Goal: Check status

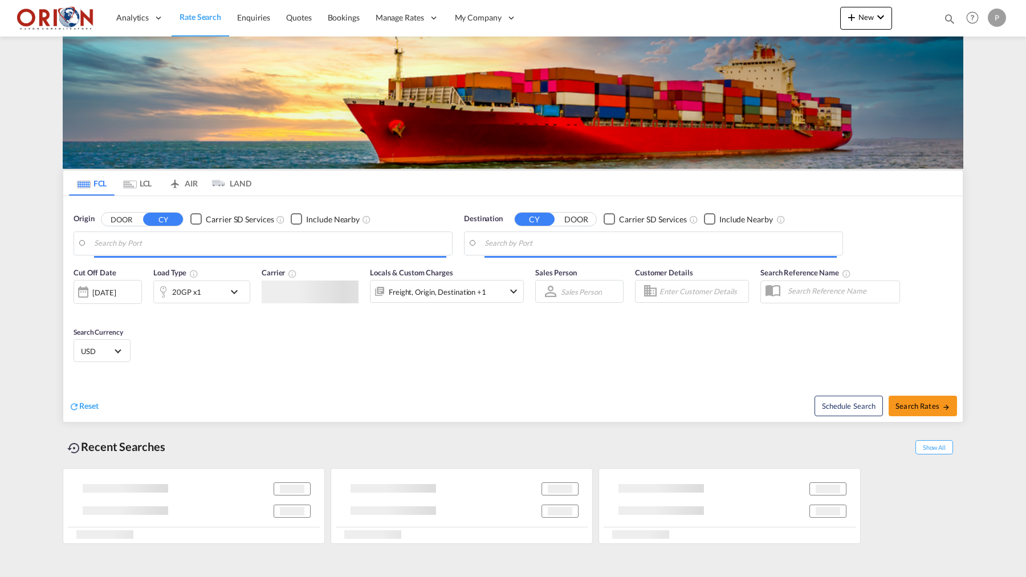
type input "Puerto [PERSON_NAME], HNPCR"
type input "[GEOGRAPHIC_DATA], [GEOGRAPHIC_DATA]"
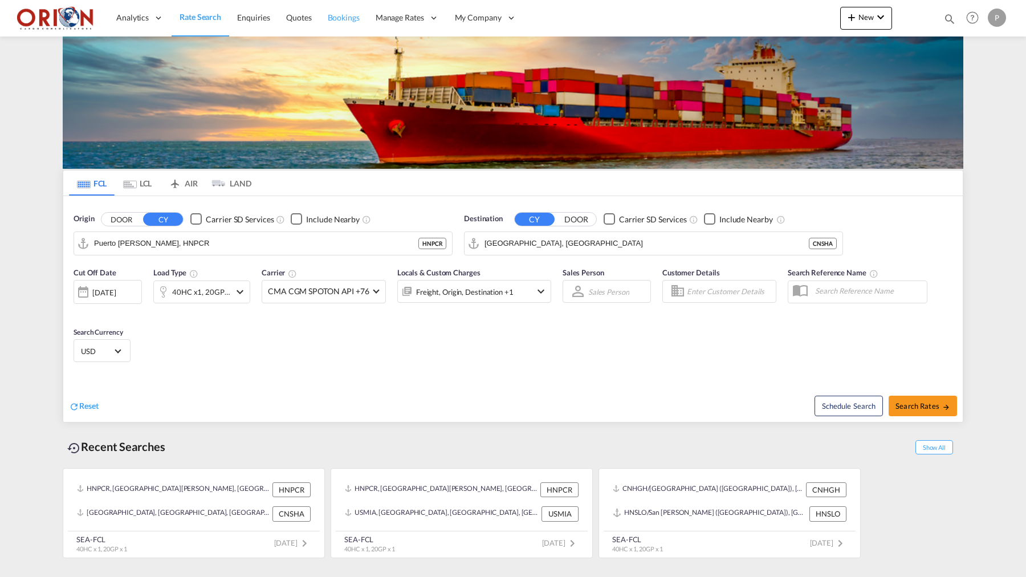
click at [344, 23] on span "Bookings" at bounding box center [344, 17] width 32 height 11
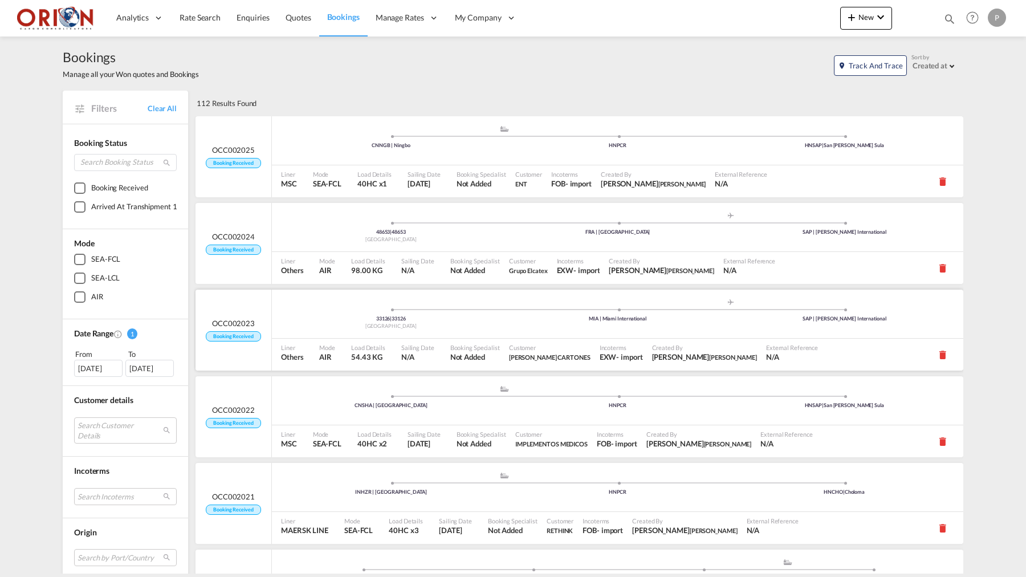
click at [278, 344] on div "Liner Others" at bounding box center [296, 355] width 38 height 32
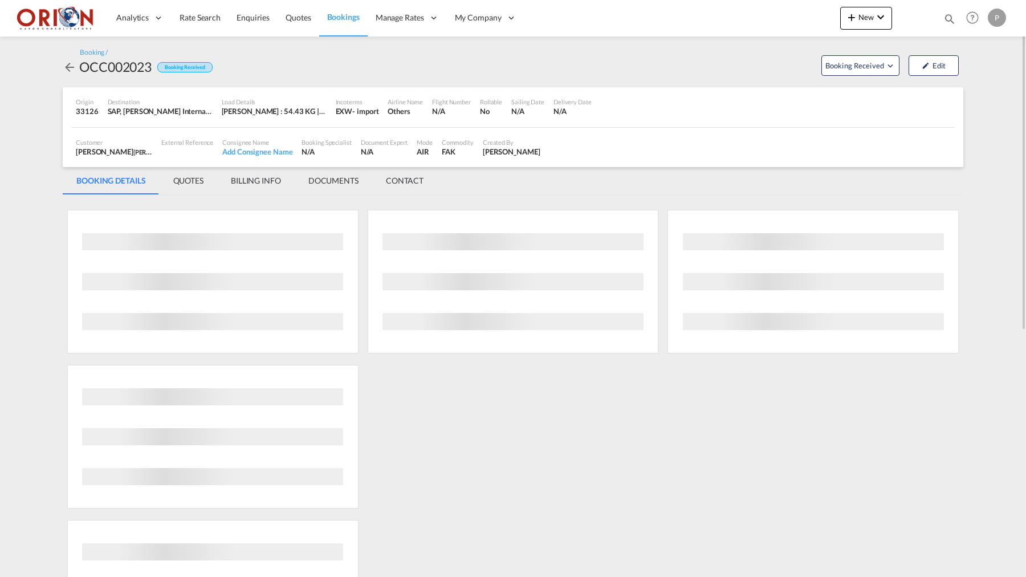
click at [260, 177] on md-tab-item "BILLING INFO" at bounding box center [256, 180] width 78 height 27
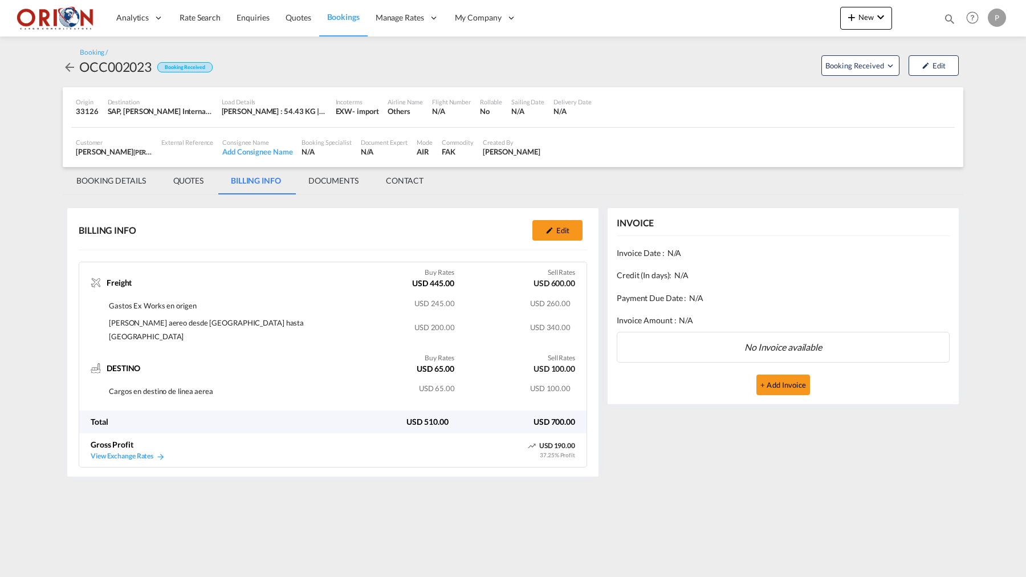
click at [348, 19] on span "Bookings" at bounding box center [343, 17] width 32 height 10
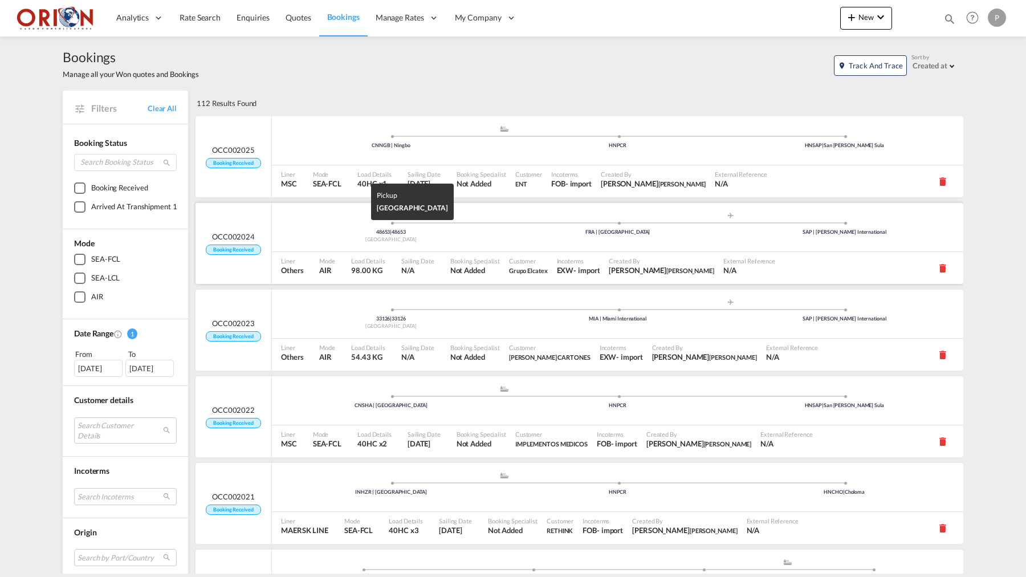
click at [286, 236] on div "[GEOGRAPHIC_DATA]" at bounding box center [391, 239] width 227 height 7
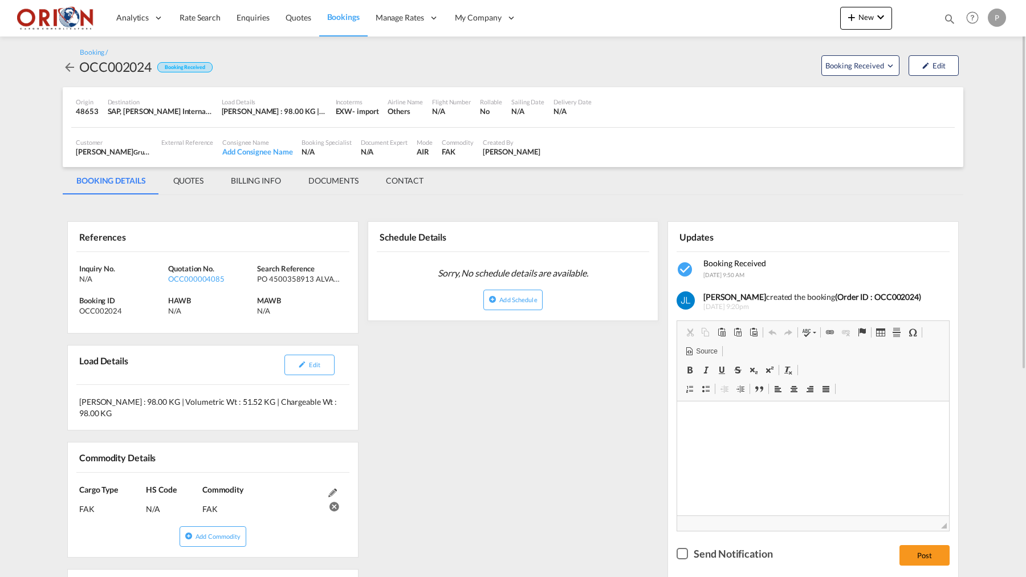
click at [269, 164] on div "Customer [PERSON_NAME] Grupo Elcatex , +-1 more External Reference Consignee Na…" at bounding box center [513, 148] width 884 height 40
click at [267, 170] on md-tab-item "BILLING INFO" at bounding box center [256, 180] width 78 height 27
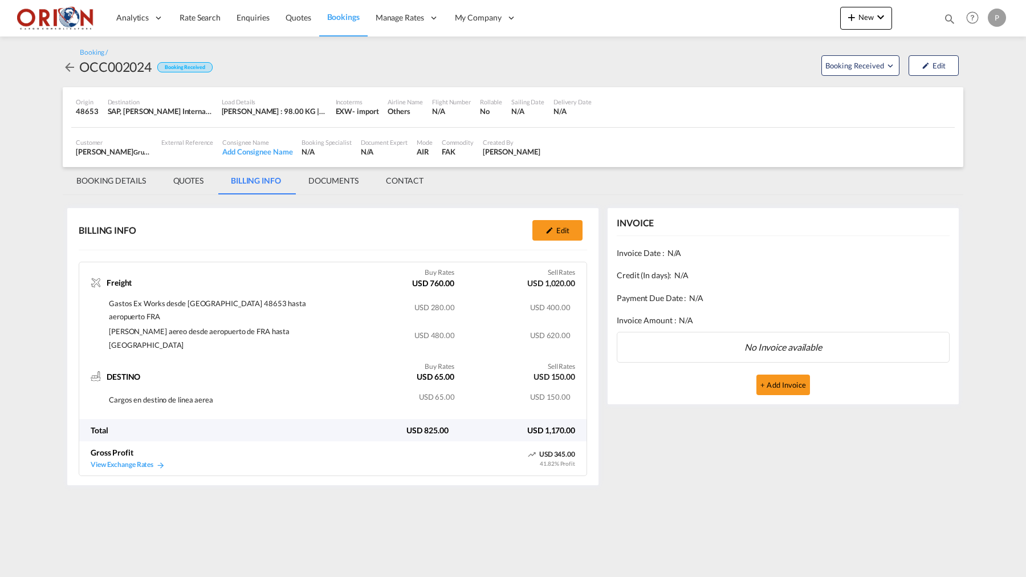
click at [107, 184] on md-tab-item "BOOKING DETAILS" at bounding box center [111, 180] width 97 height 27
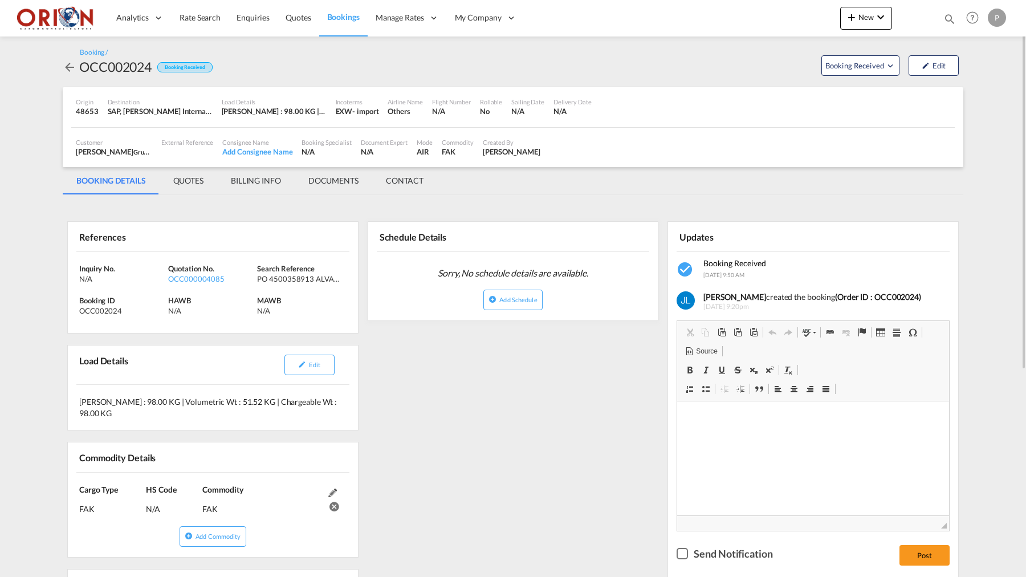
click at [68, 65] on md-icon "icon-arrow-left" at bounding box center [70, 67] width 14 height 14
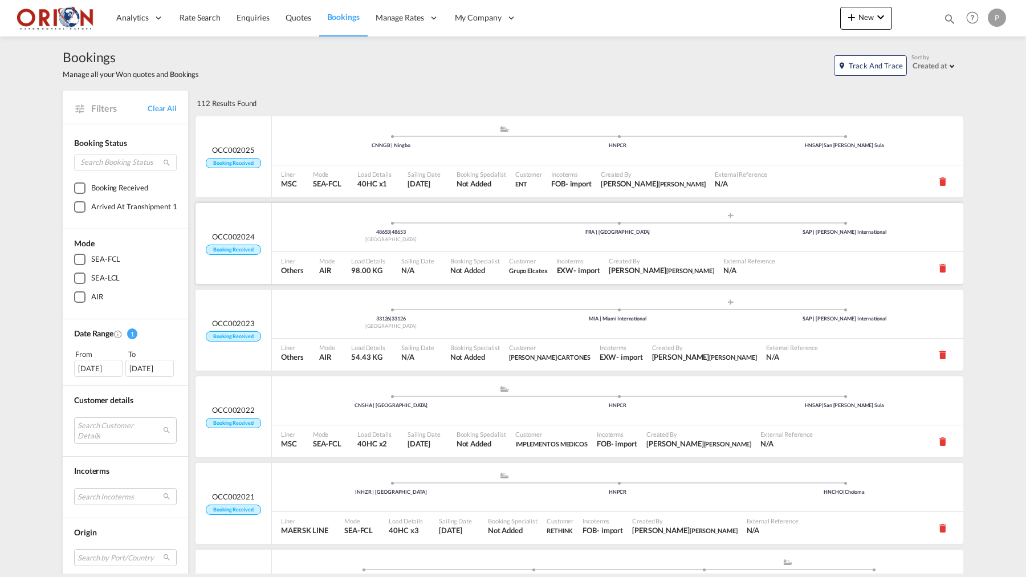
click at [298, 225] on ul "48653 | 48653 [GEOGRAPHIC_DATA] .a{fill:#aaa8ad;} .a{fill:#aaa8ad;} FRA | [GEOG…" at bounding box center [618, 226] width 680 height 6
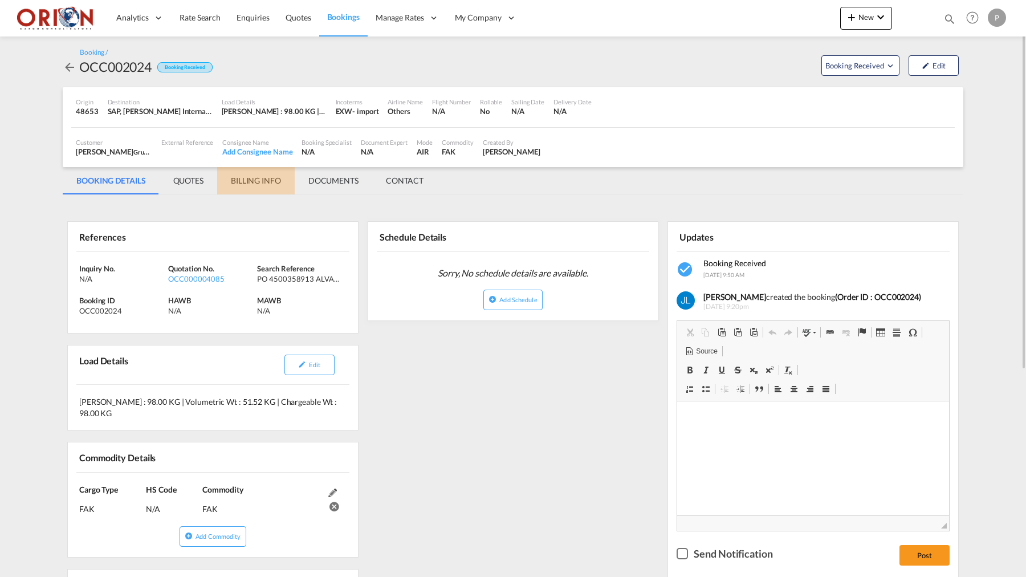
click at [263, 182] on md-tab-item "BILLING INFO" at bounding box center [256, 180] width 78 height 27
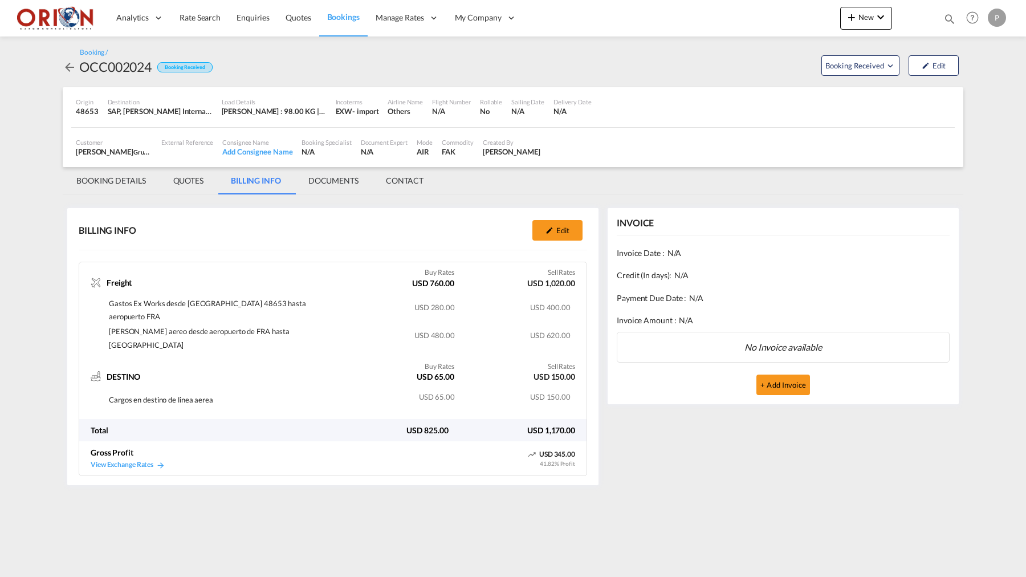
click at [330, 15] on span "Bookings" at bounding box center [343, 17] width 32 height 10
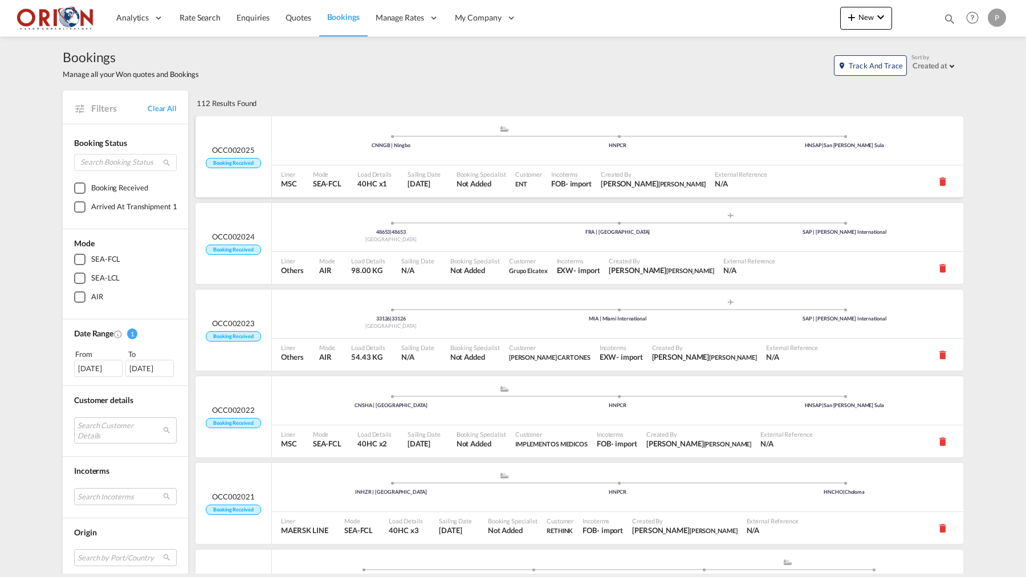
click at [510, 153] on div ".a{fill:#aaa8ad;} .a{fill:#aaa8ad;} CNNGB | Ningbo HNPCR HNSAP | [GEOGRAPHIC_DA…" at bounding box center [618, 142] width 692 height 34
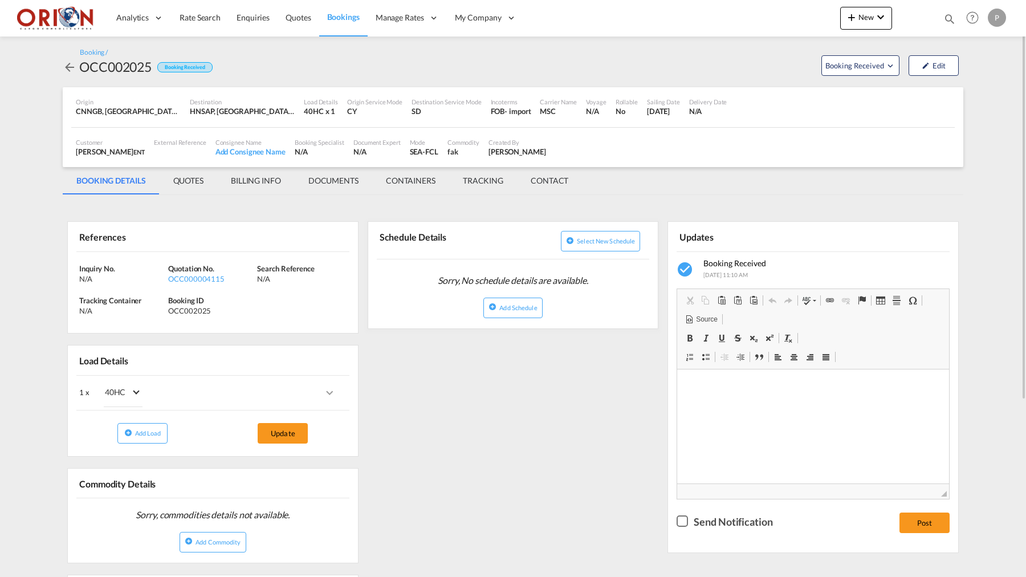
click at [281, 175] on md-tab-item "BILLING INFO" at bounding box center [256, 180] width 78 height 27
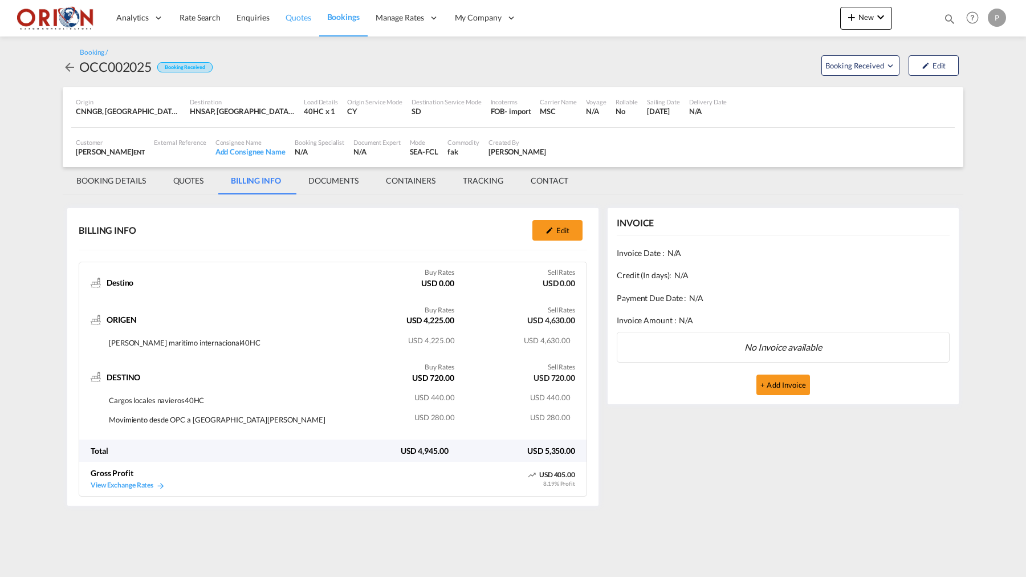
click at [299, 27] on link "Quotes" at bounding box center [298, 17] width 41 height 37
